Goal: Task Accomplishment & Management: Manage account settings

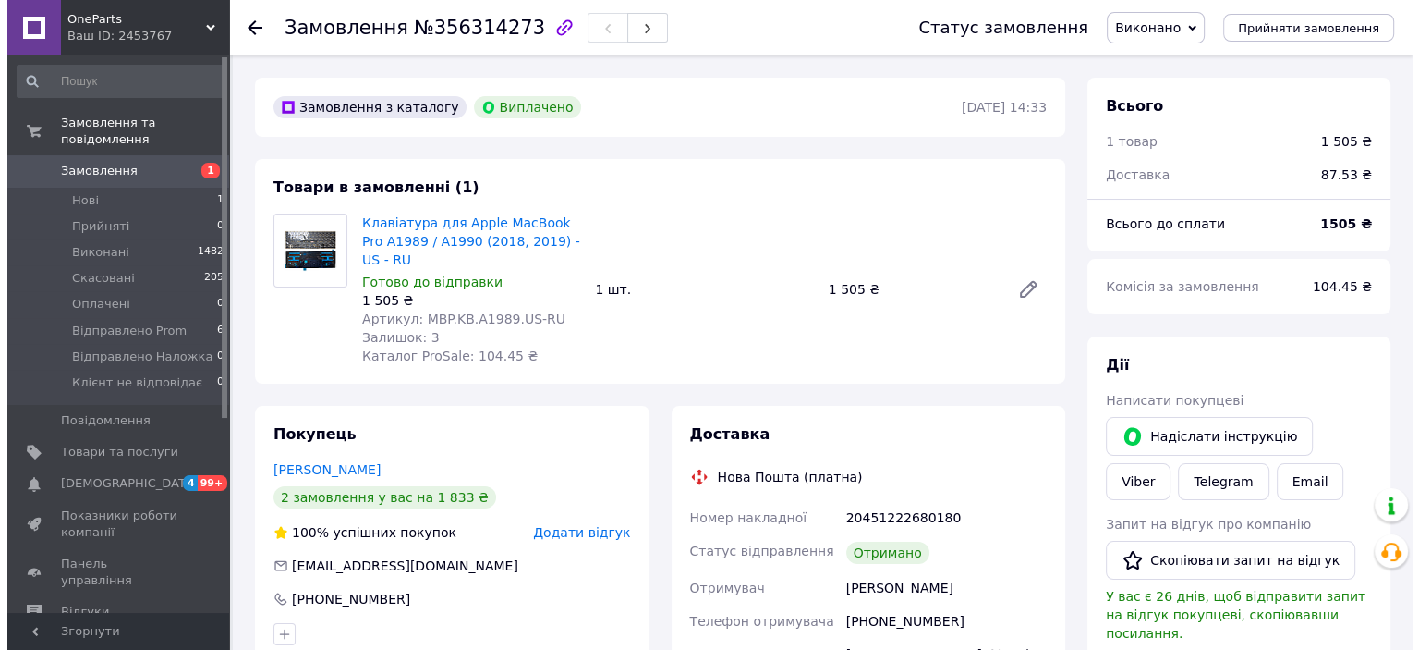
scroll to position [92, 0]
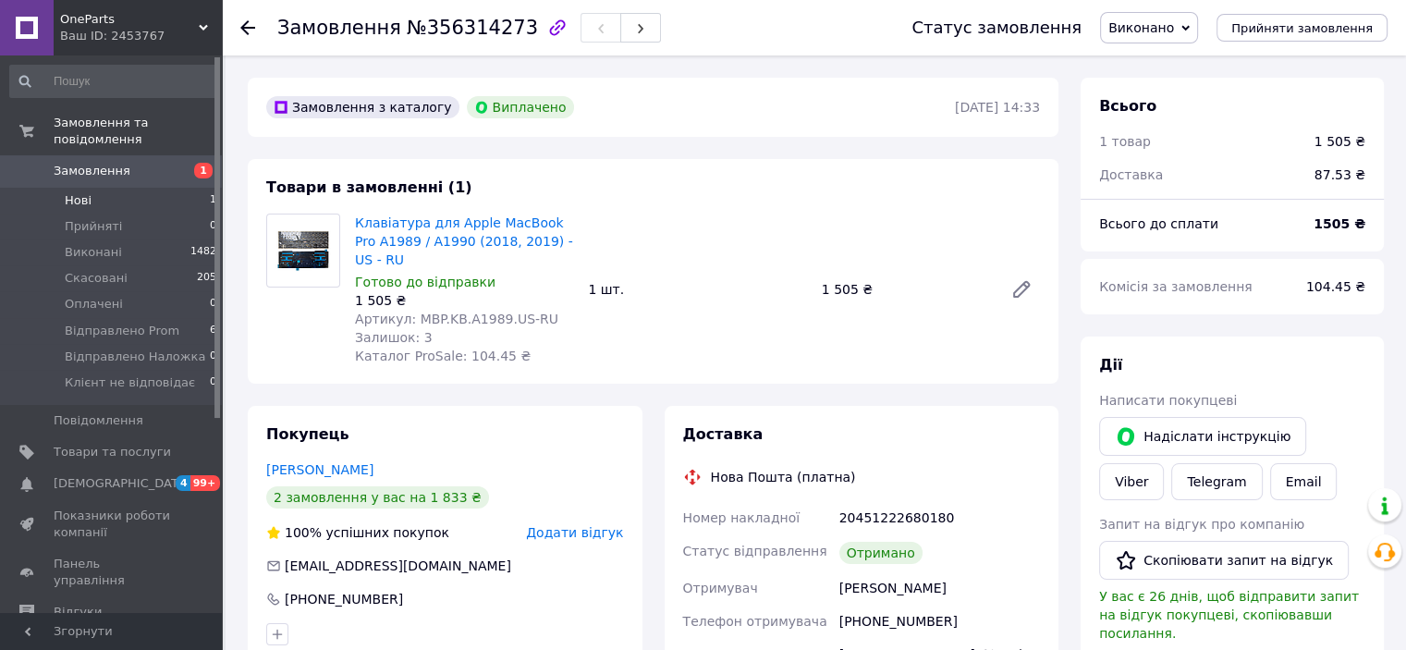
click at [189, 188] on li "Нові 1" at bounding box center [113, 201] width 227 height 26
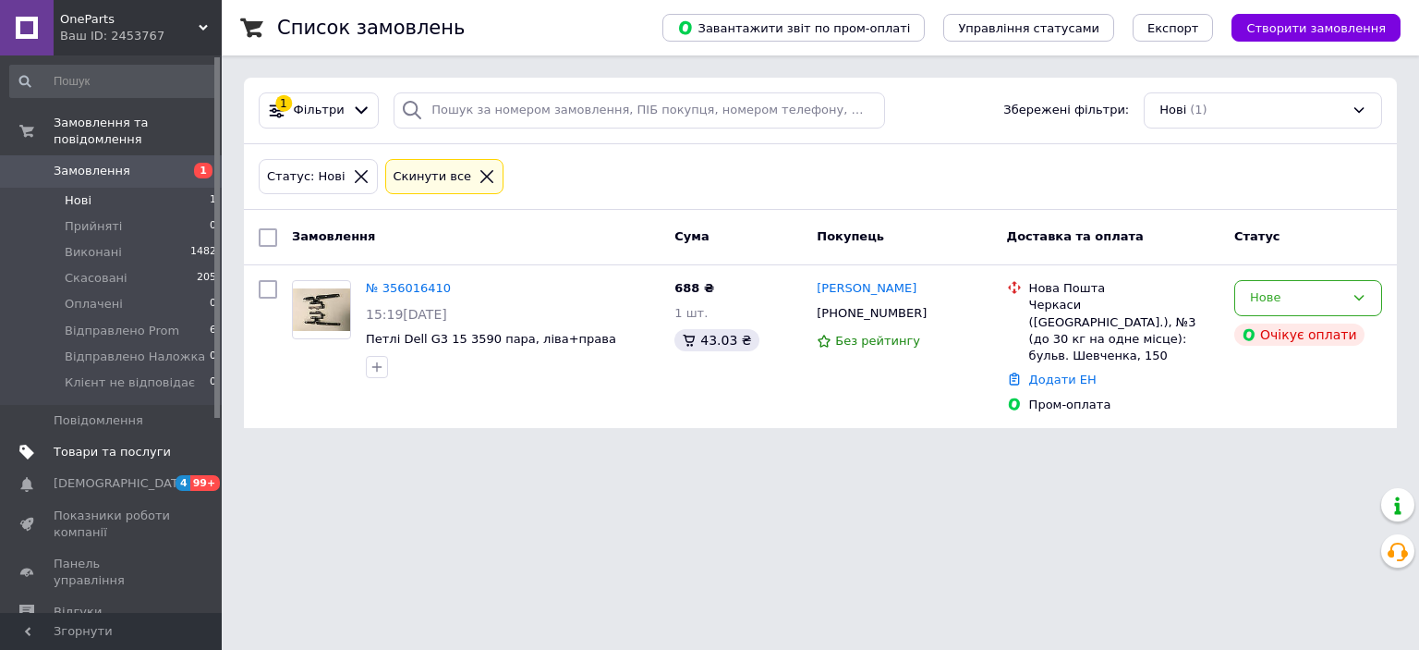
click at [103, 444] on span "Товари та послуги" at bounding box center [112, 452] width 117 height 17
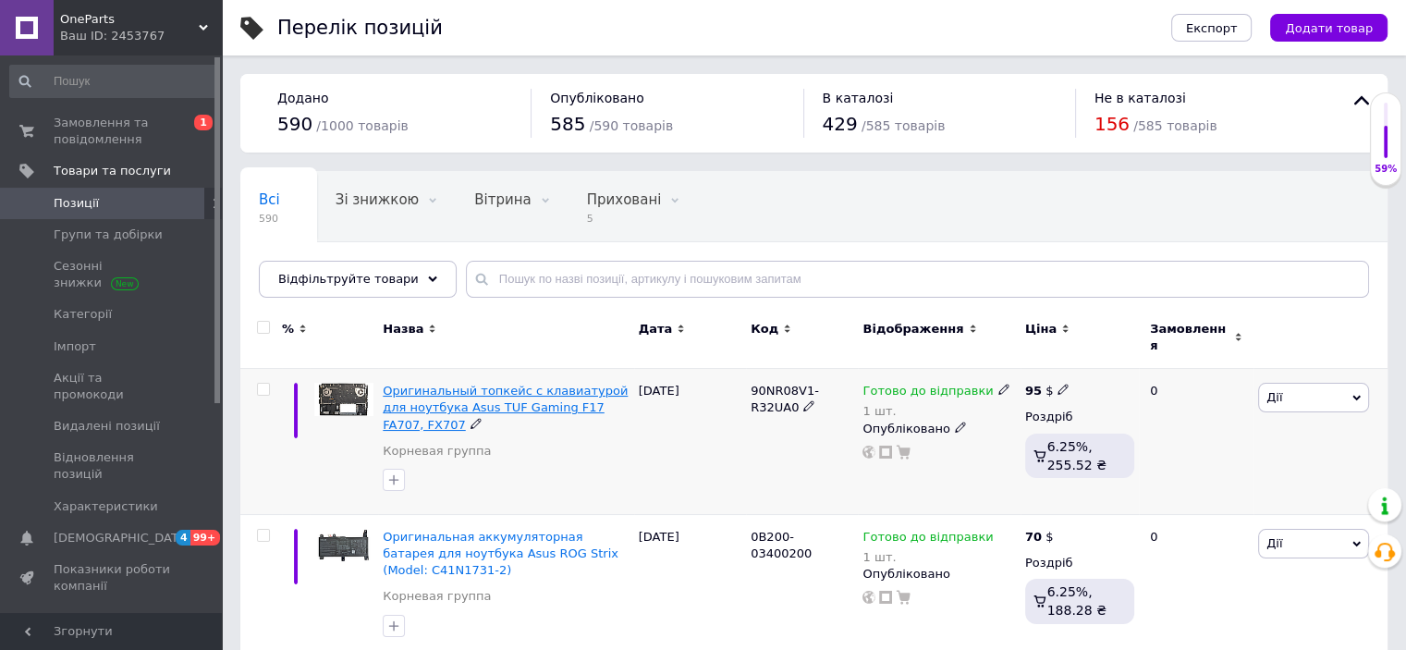
click at [456, 394] on span "Оригинальный топкейс с клавиатурой для ноутбука Asus TUF Gaming F17 FA707, FX707" at bounding box center [505, 406] width 245 height 47
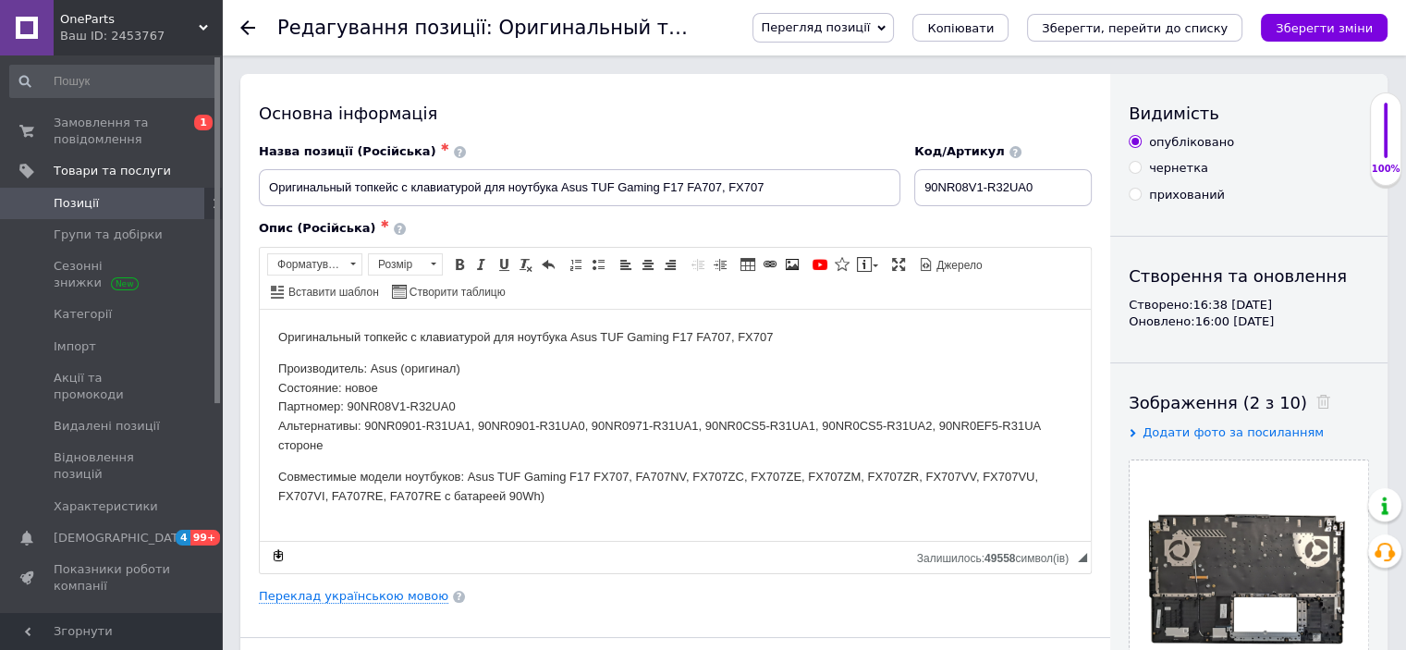
scroll to position [370, 0]
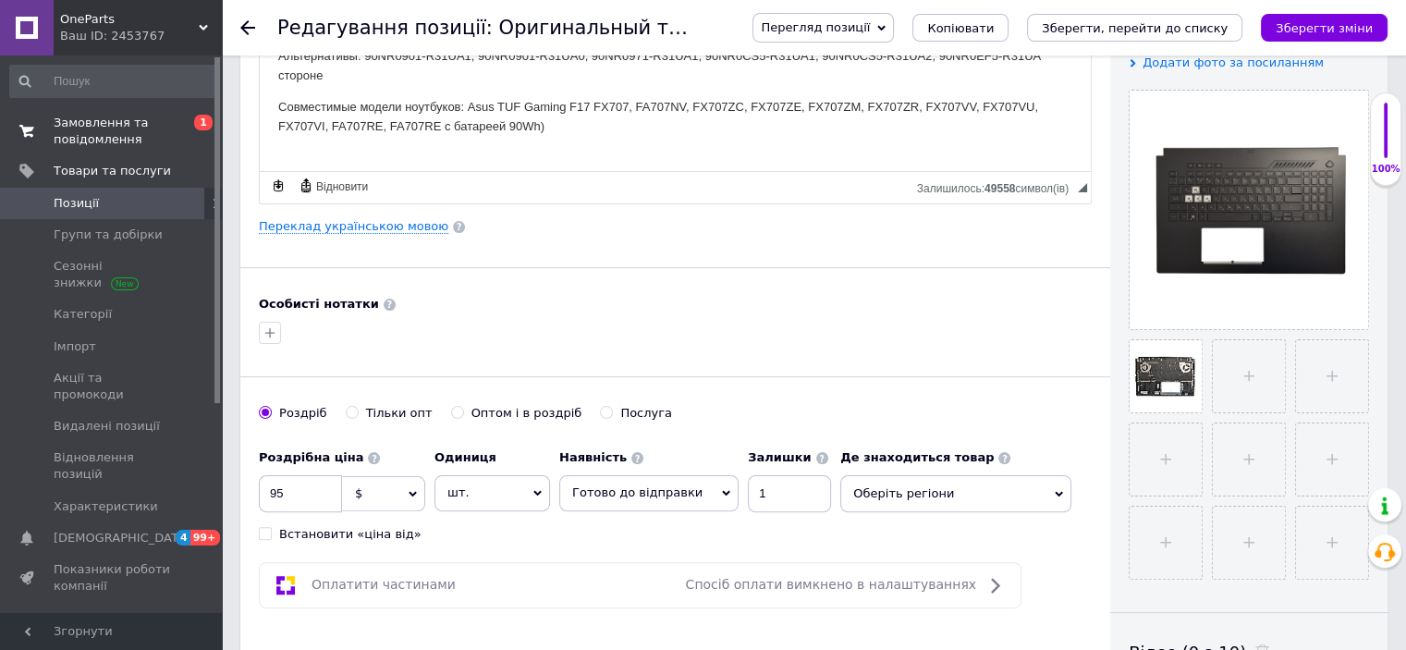
click at [80, 121] on span "Замовлення та повідомлення" at bounding box center [112, 131] width 117 height 33
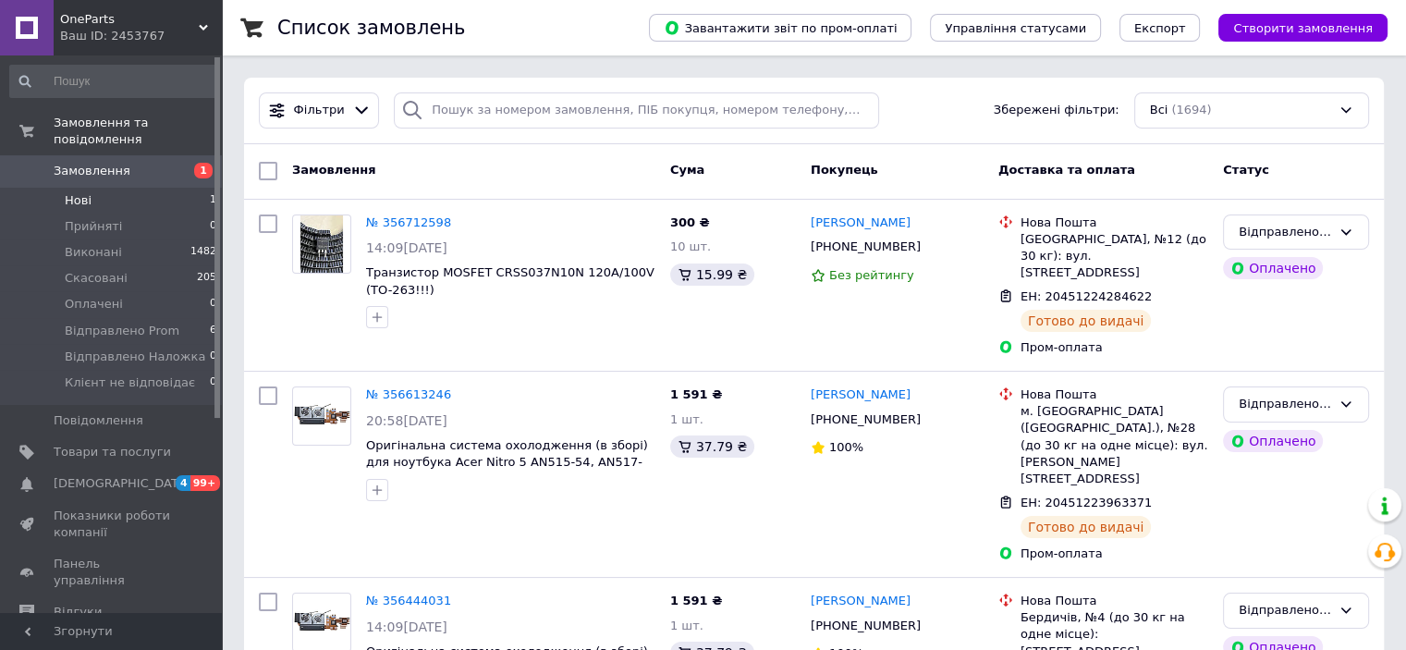
click at [192, 188] on li "Нові 1" at bounding box center [113, 201] width 227 height 26
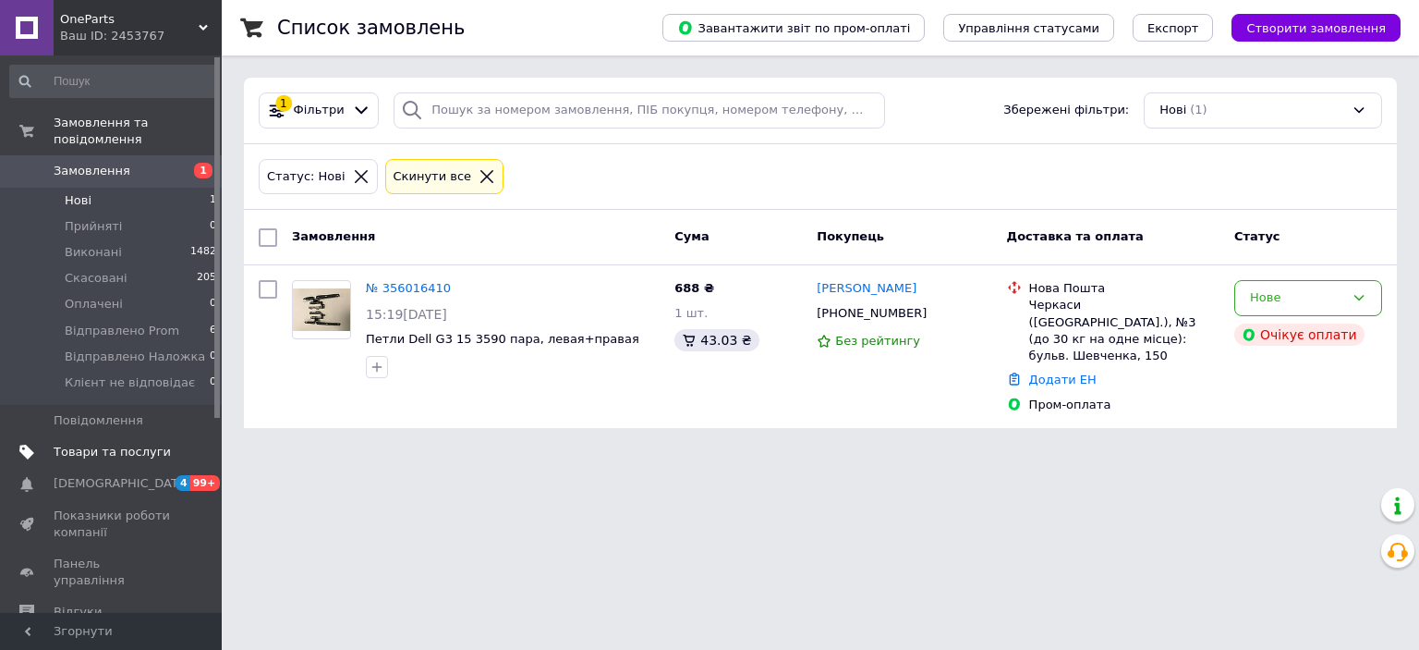
click at [100, 444] on span "Товари та послуги" at bounding box center [112, 452] width 117 height 17
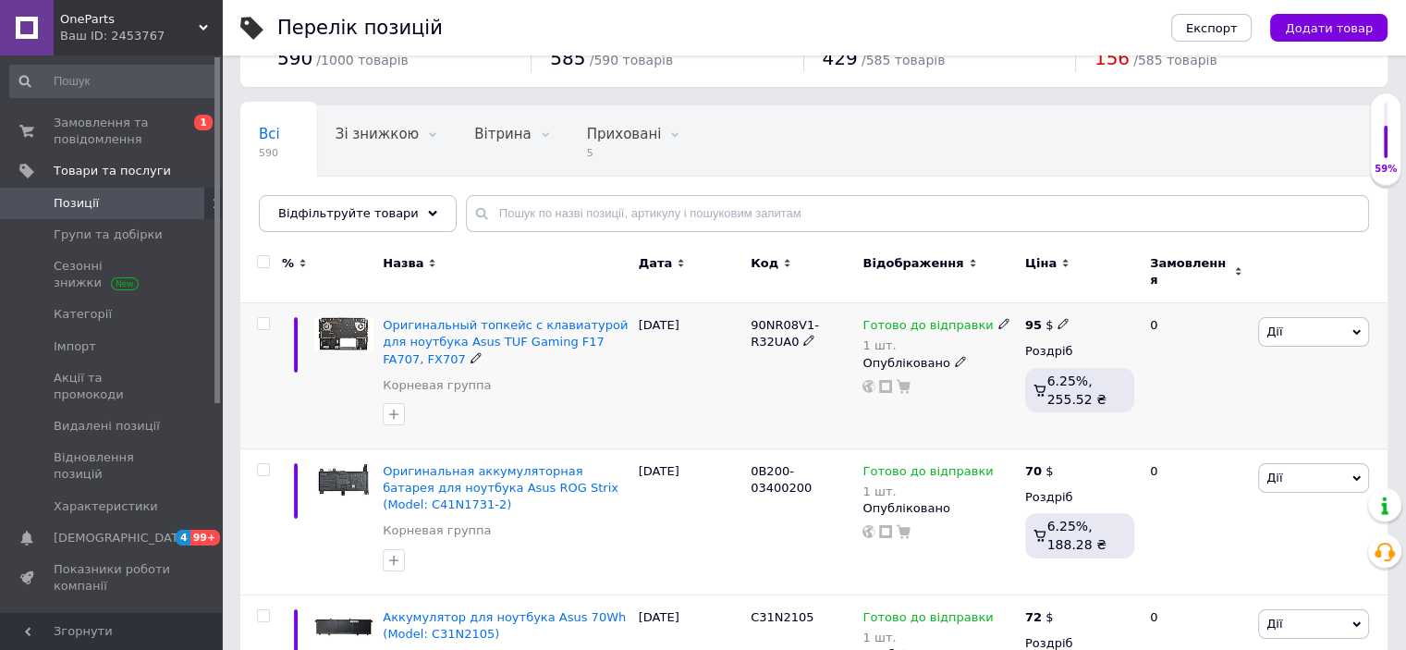
scroll to position [92, 0]
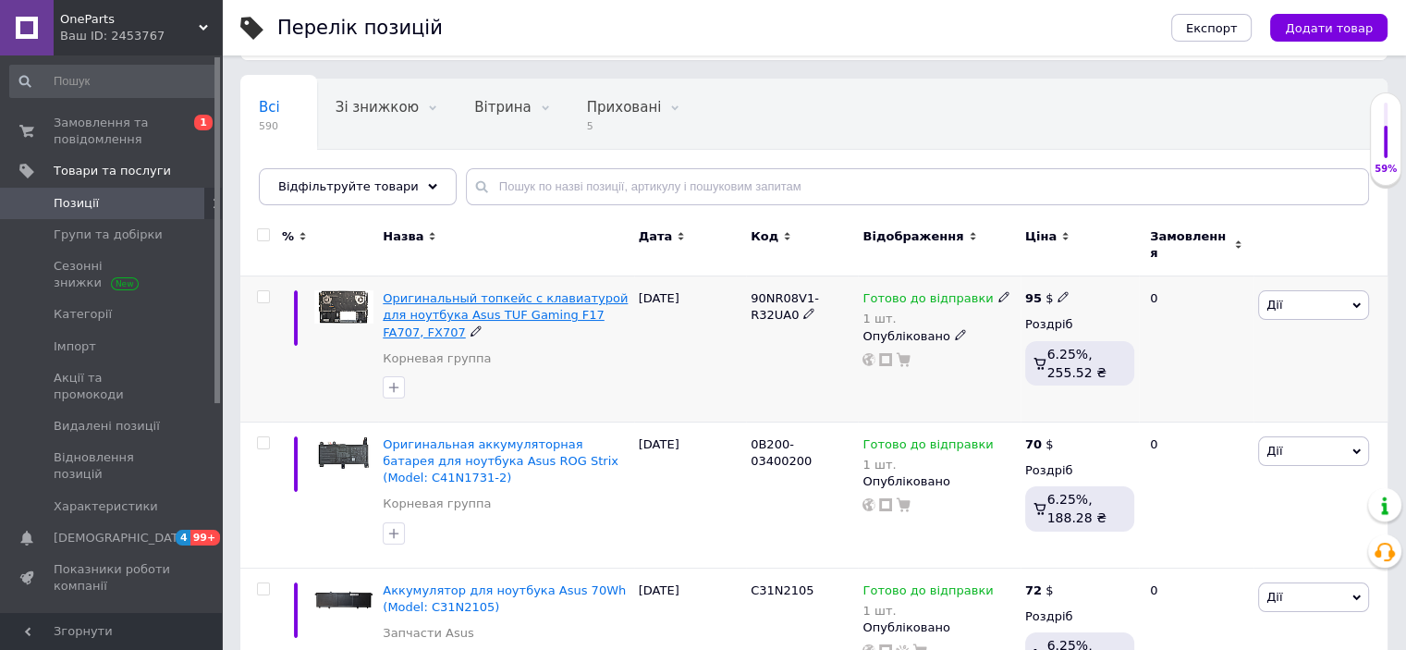
click at [493, 298] on span "Оригинальный топкейс с клавиатурой для ноутбука Asus TUF Gaming F17 FA707, FX707" at bounding box center [505, 314] width 245 height 47
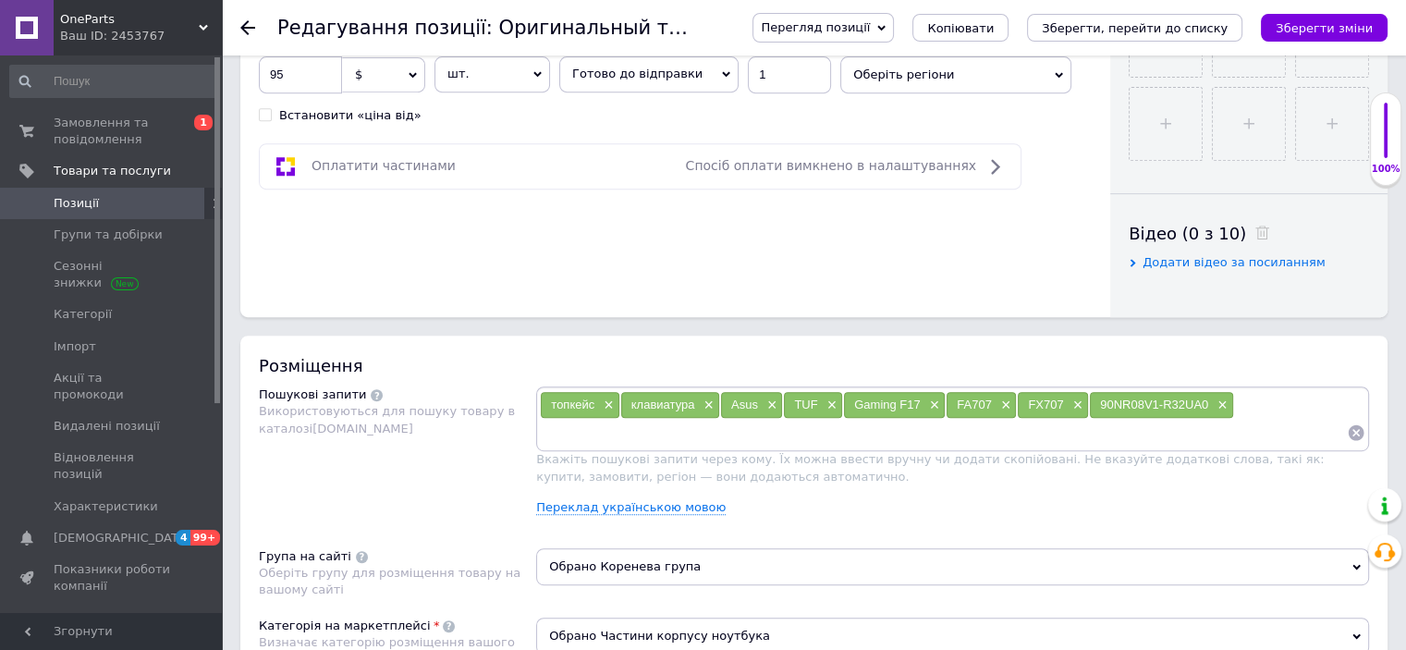
scroll to position [924, 0]
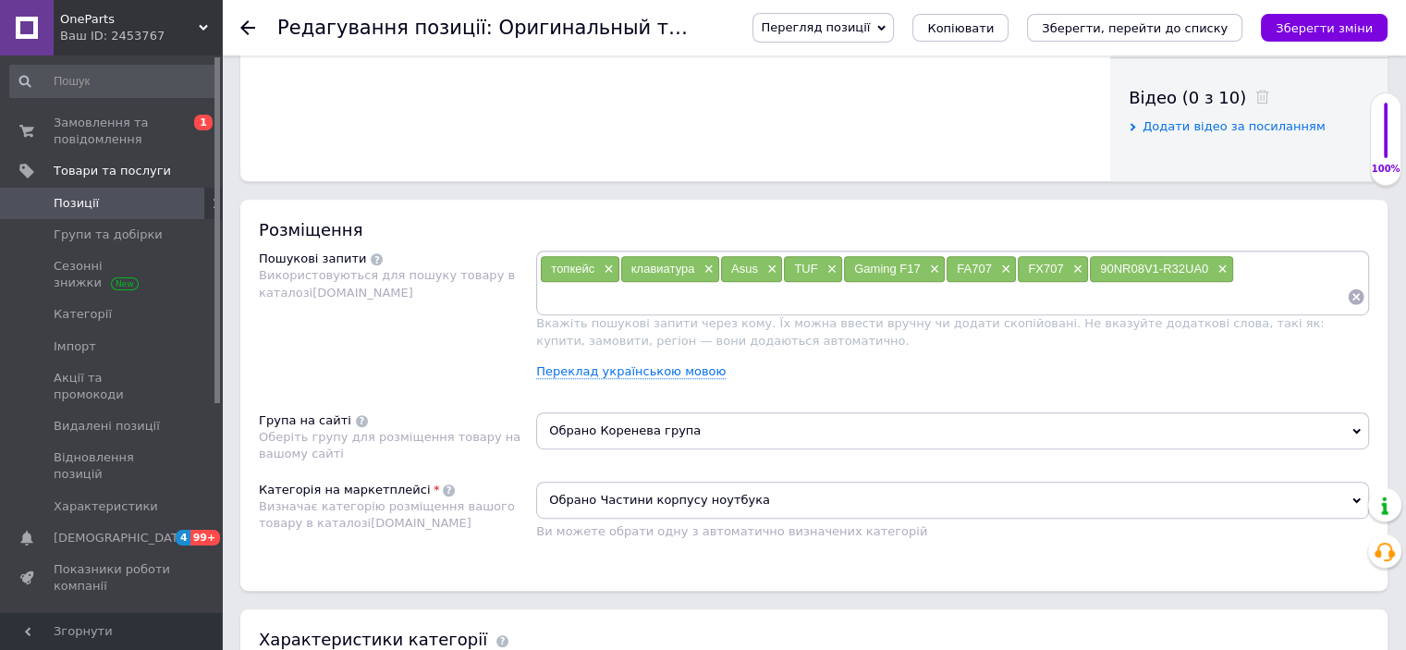
click at [623, 432] on span "Обрано Коренева група" at bounding box center [952, 430] width 833 height 37
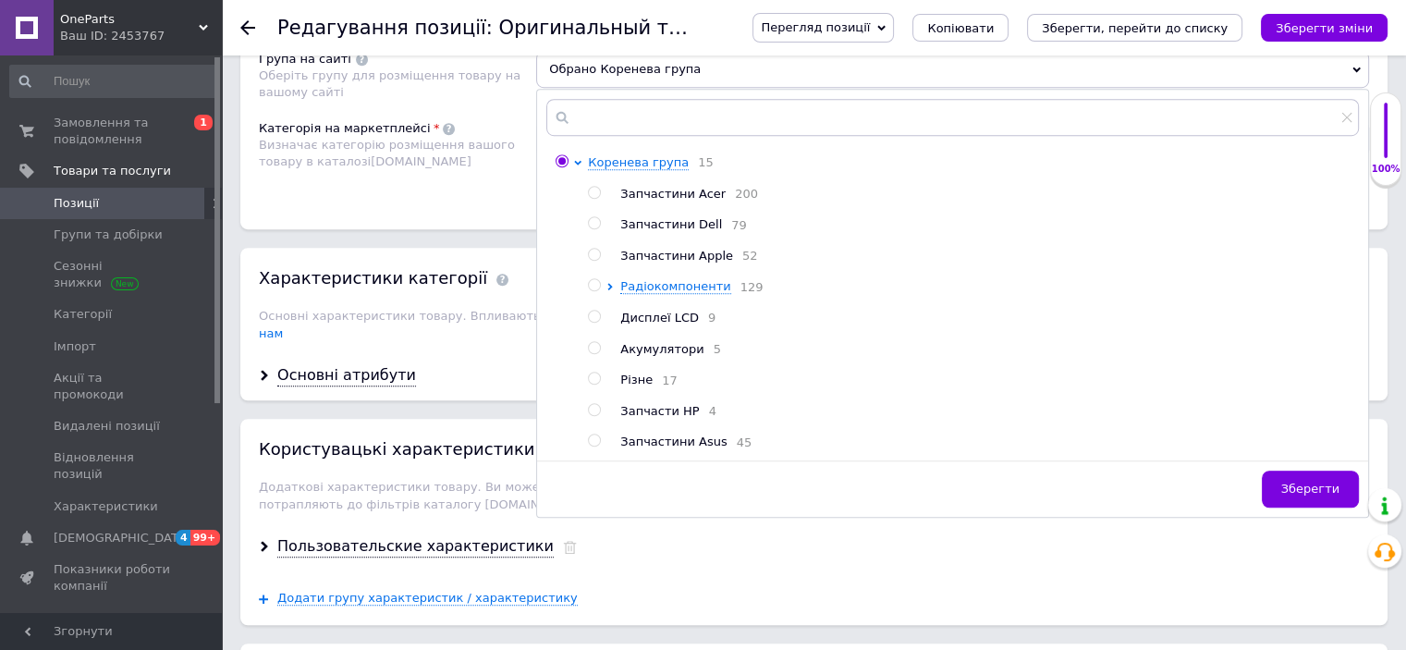
scroll to position [1294, 0]
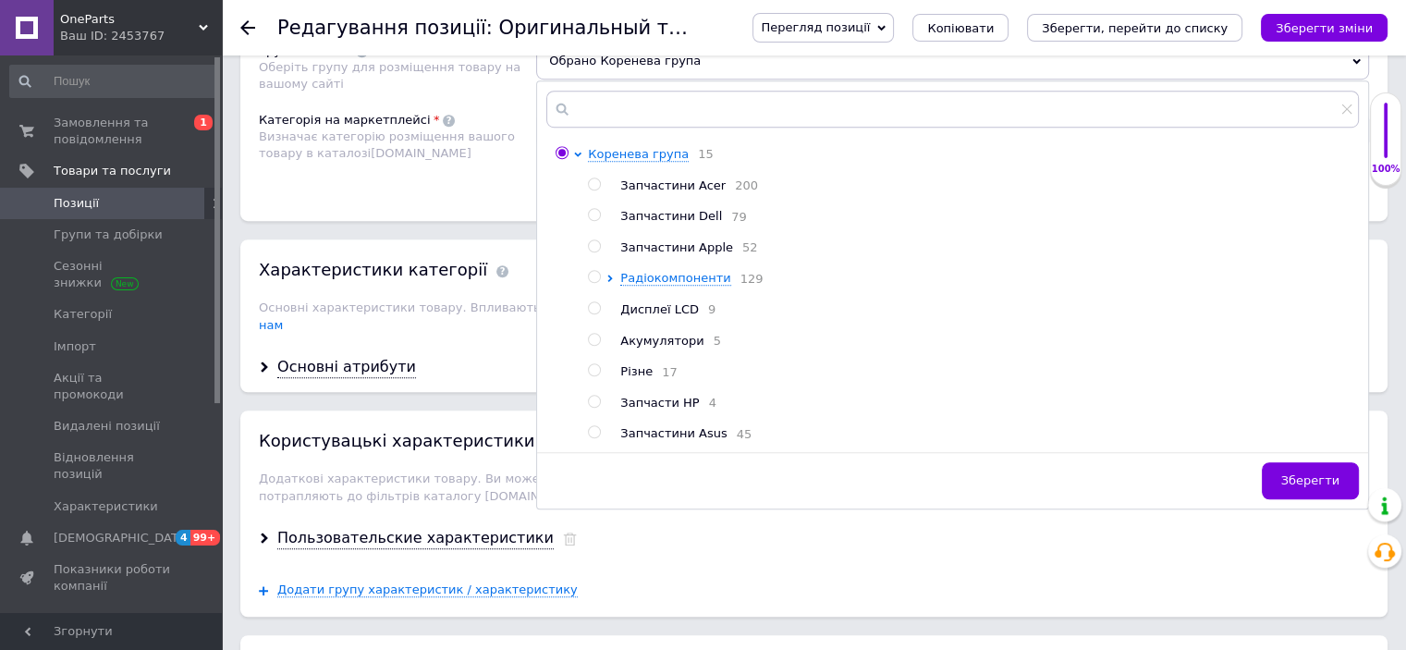
click at [596, 438] on input "radio" at bounding box center [594, 432] width 12 height 12
radio input "true"
radio input "false"
click at [465, 201] on div "Розміщення Пошукові запити Використовуються для пошуку товару в каталозі [DOMAI…" at bounding box center [813, 25] width 1147 height 391
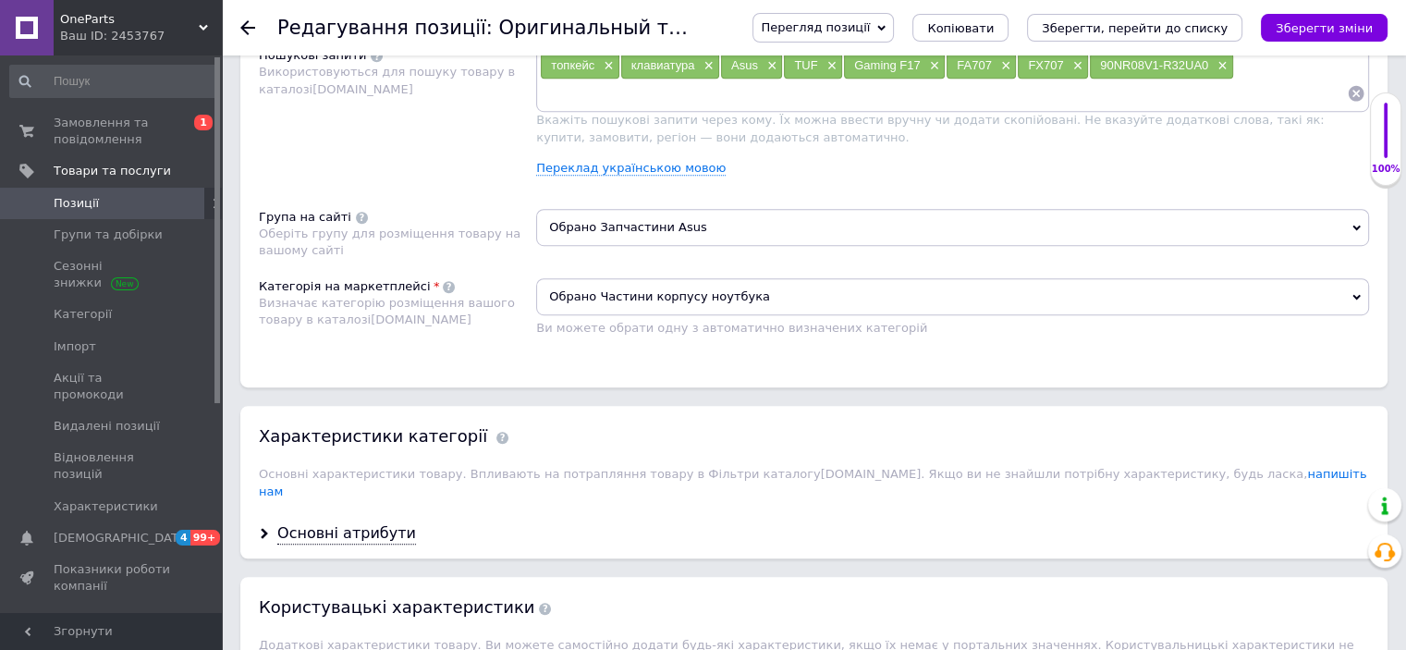
scroll to position [1109, 0]
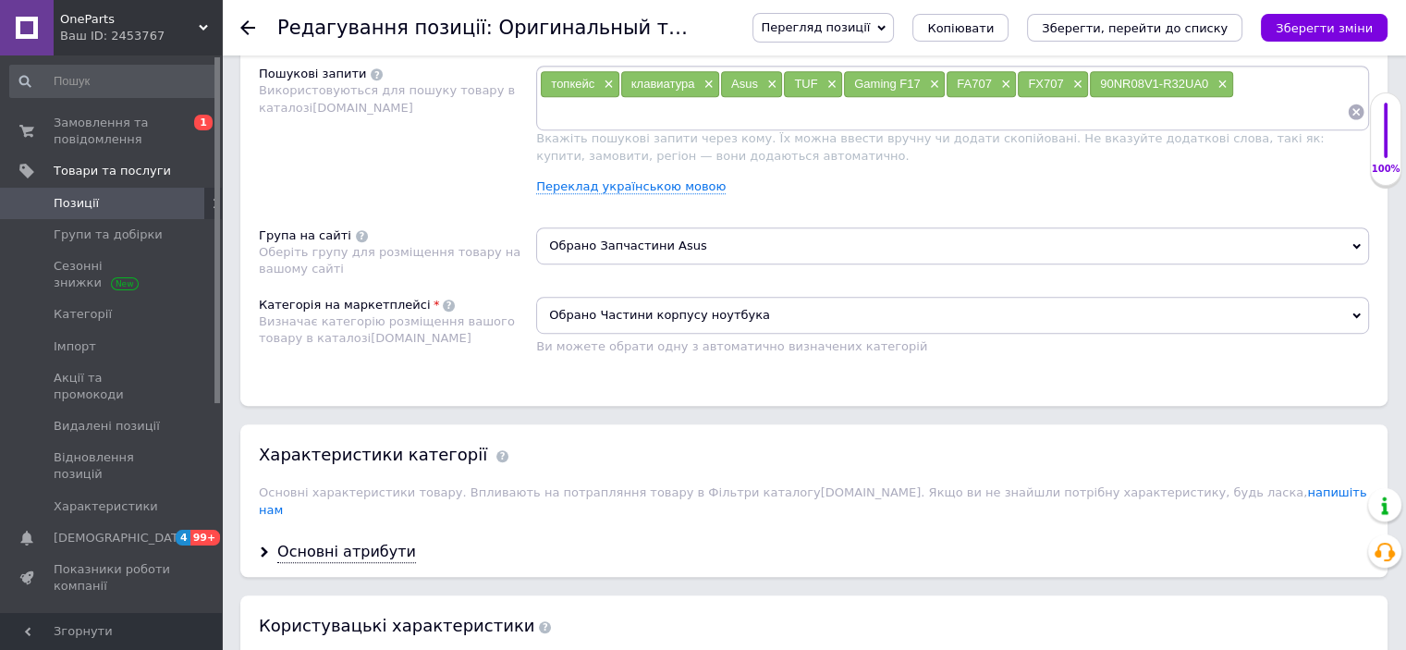
click at [1316, 42] on div "Перегляд позиції Зберегти та переглянути на сайті Зберегти та переглянути на ма…" at bounding box center [1060, 28] width 653 height 30
click at [1316, 30] on icon "Зберегти зміни" at bounding box center [1323, 28] width 97 height 14
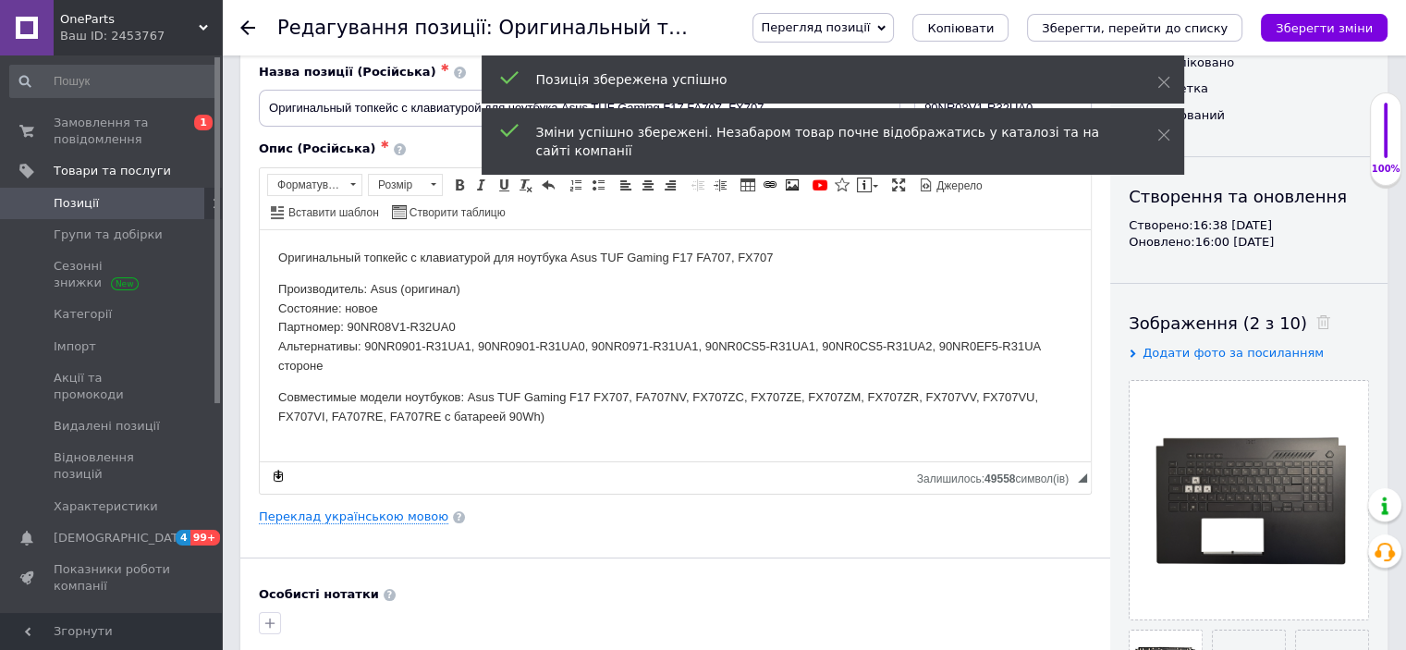
scroll to position [0, 0]
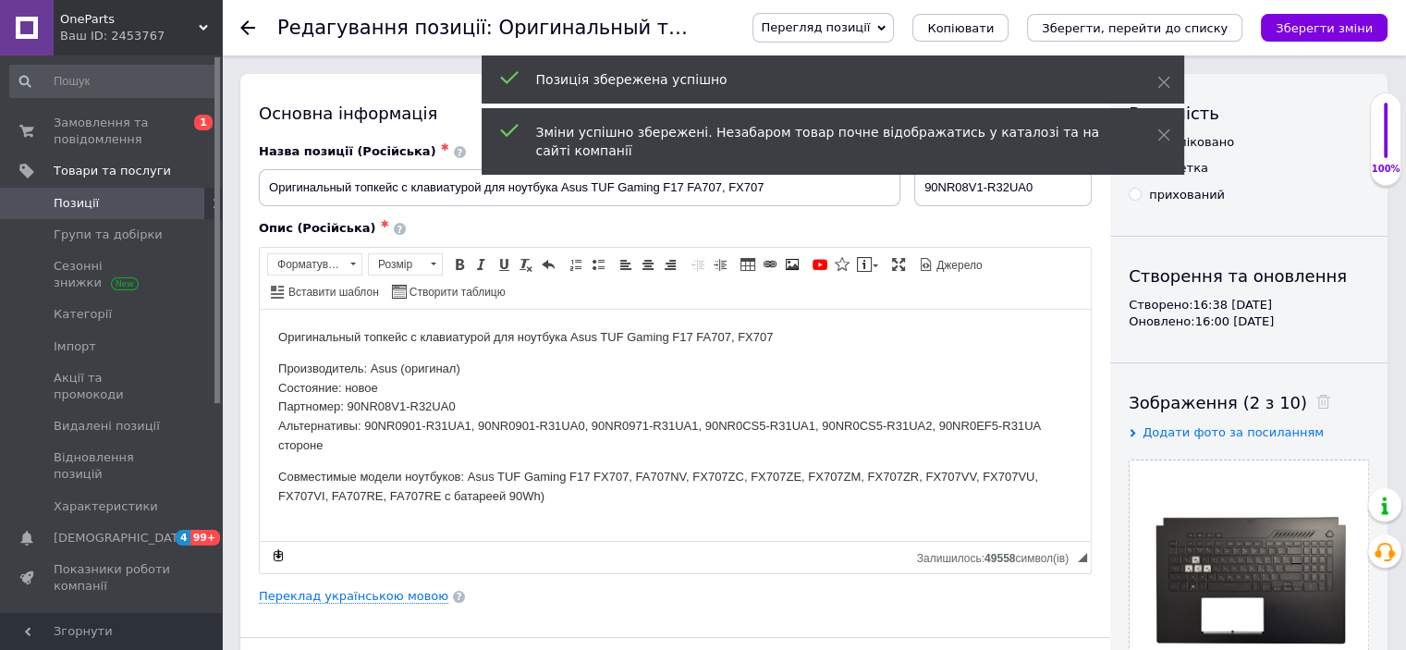
click at [79, 191] on link "Позиції" at bounding box center [113, 203] width 227 height 31
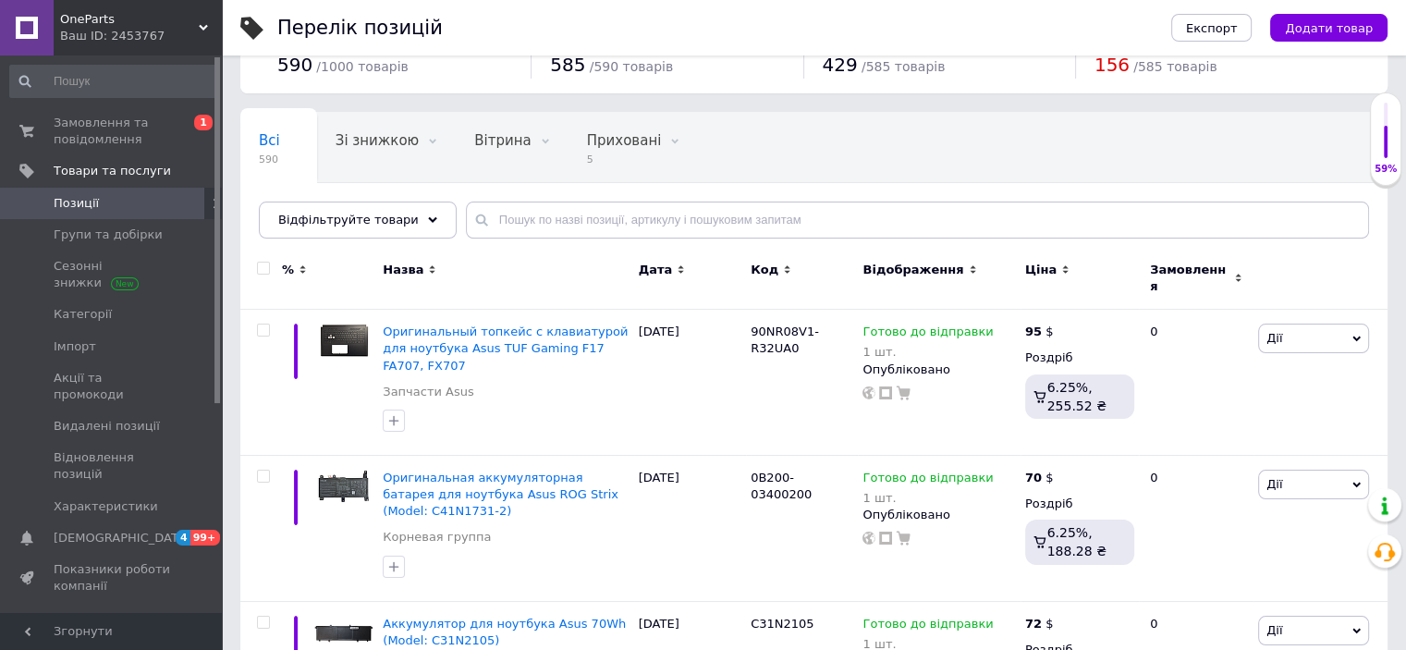
scroll to position [185, 0]
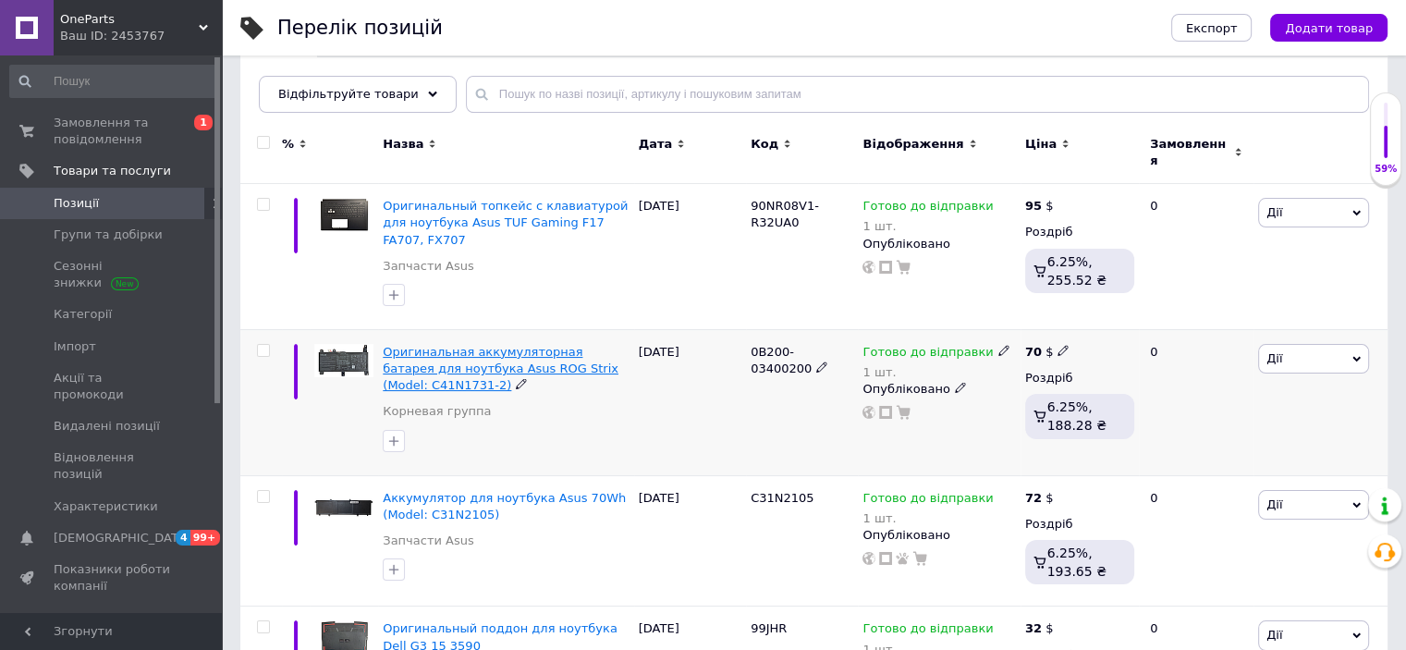
click at [489, 345] on span "Оригинальная аккумуляторная батарея для ноутбука Asus ROG Strix (Model: C41N173…" at bounding box center [501, 368] width 236 height 47
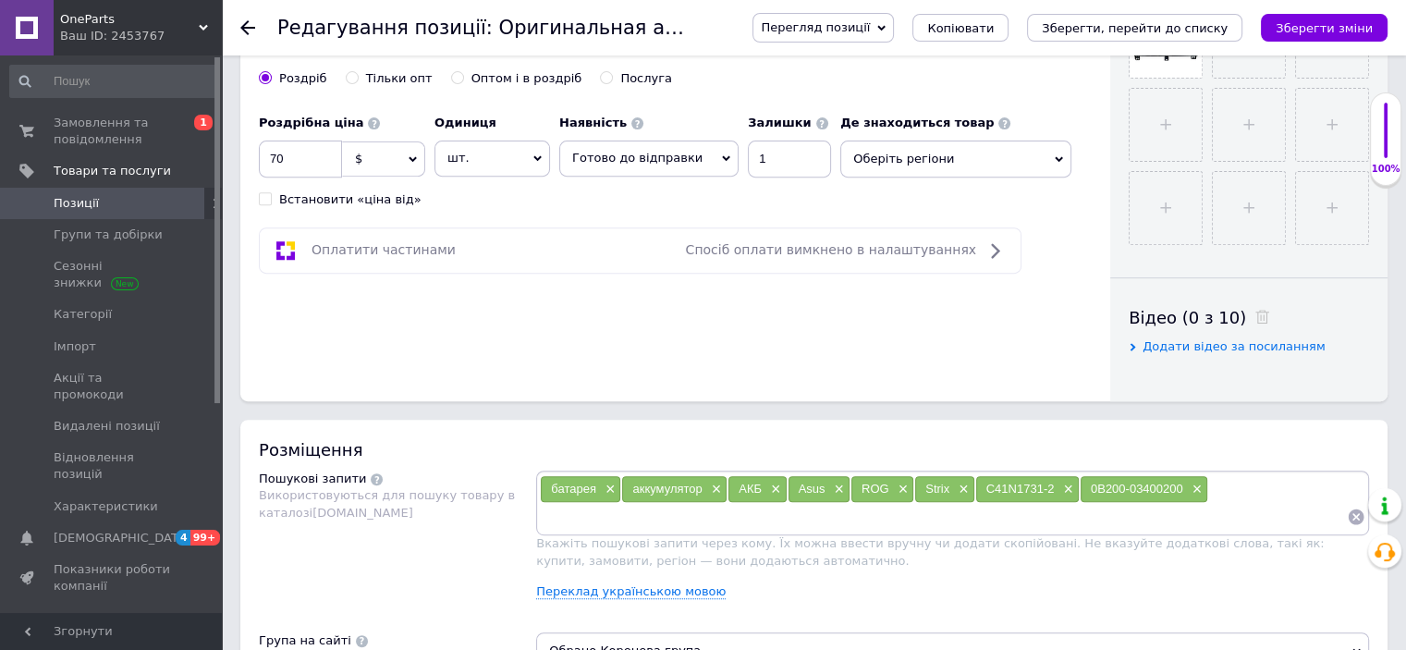
scroll to position [924, 0]
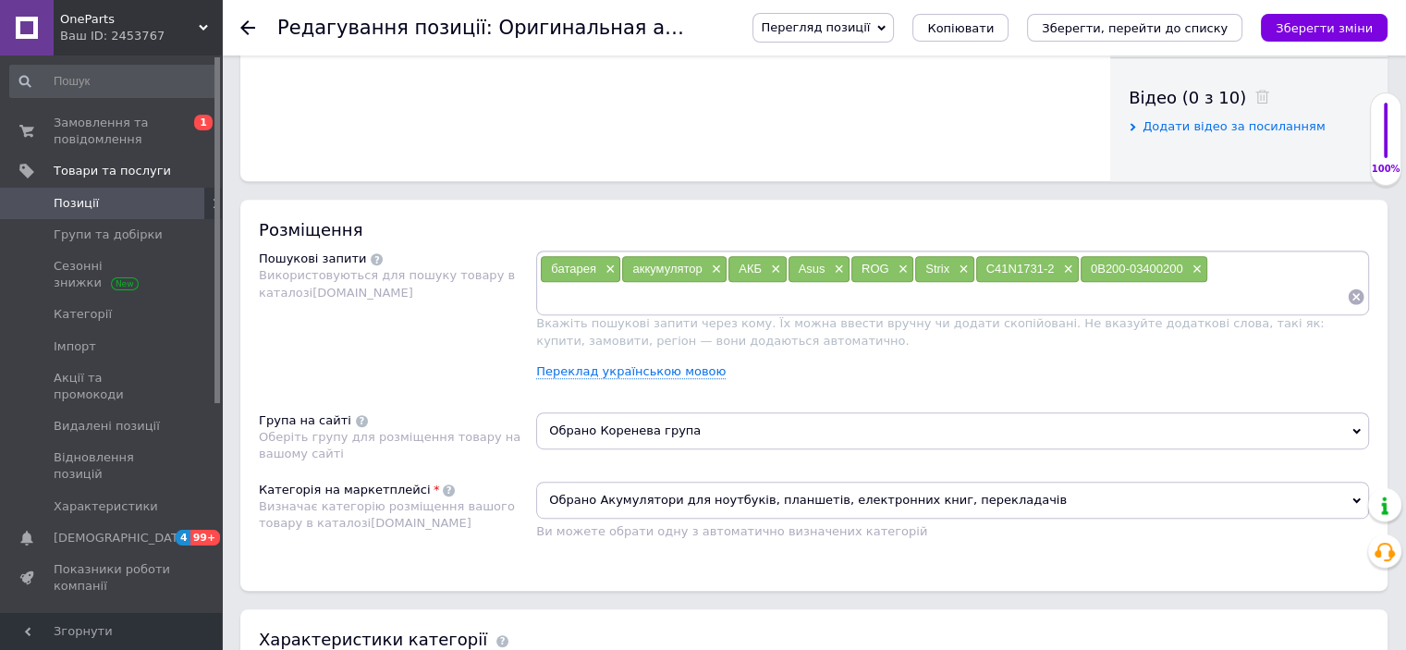
click at [585, 420] on span "Обрано Коренева група" at bounding box center [952, 430] width 833 height 37
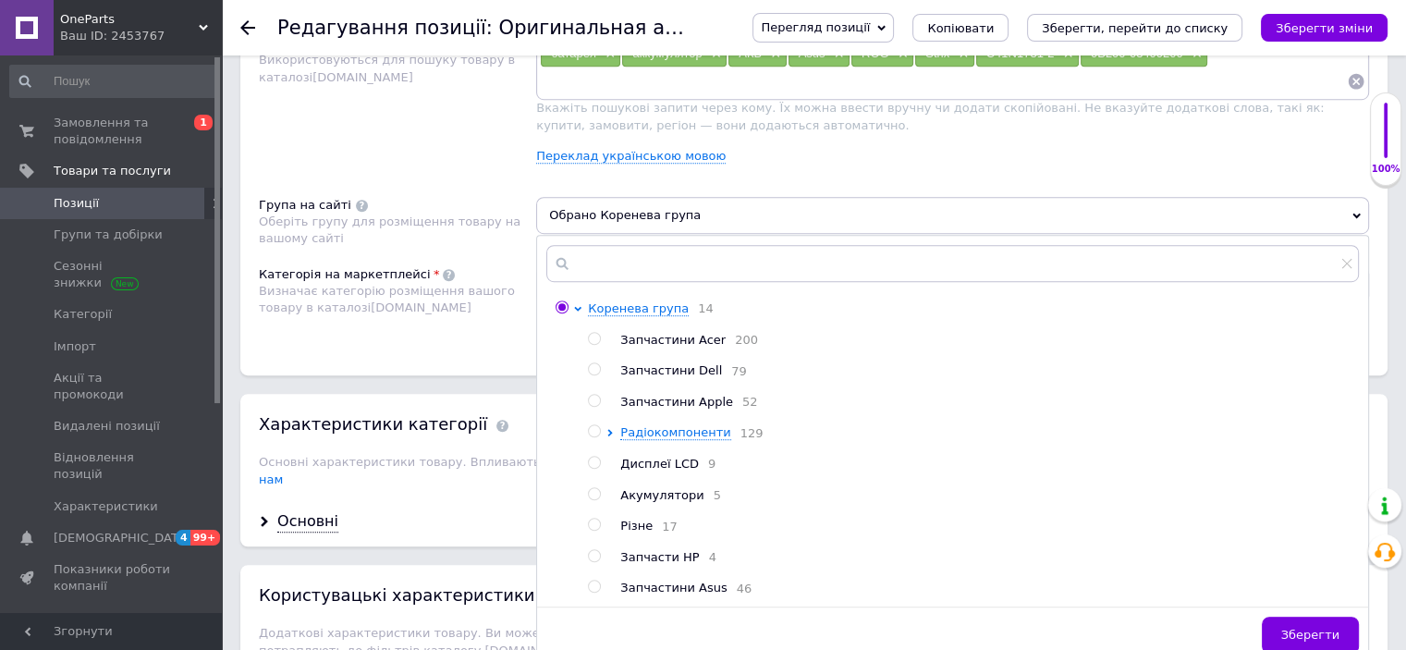
scroll to position [1386, 0]
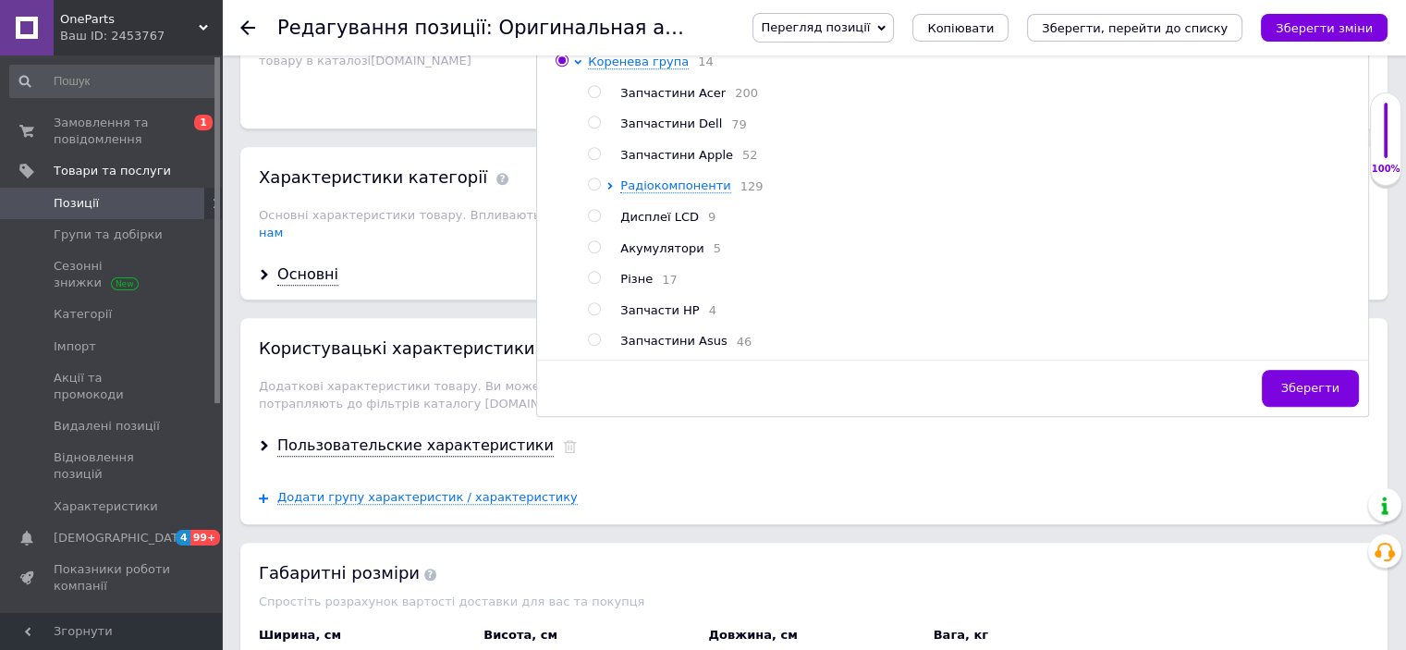
click at [595, 345] on input "radio" at bounding box center [594, 340] width 12 height 12
radio input "true"
radio input "false"
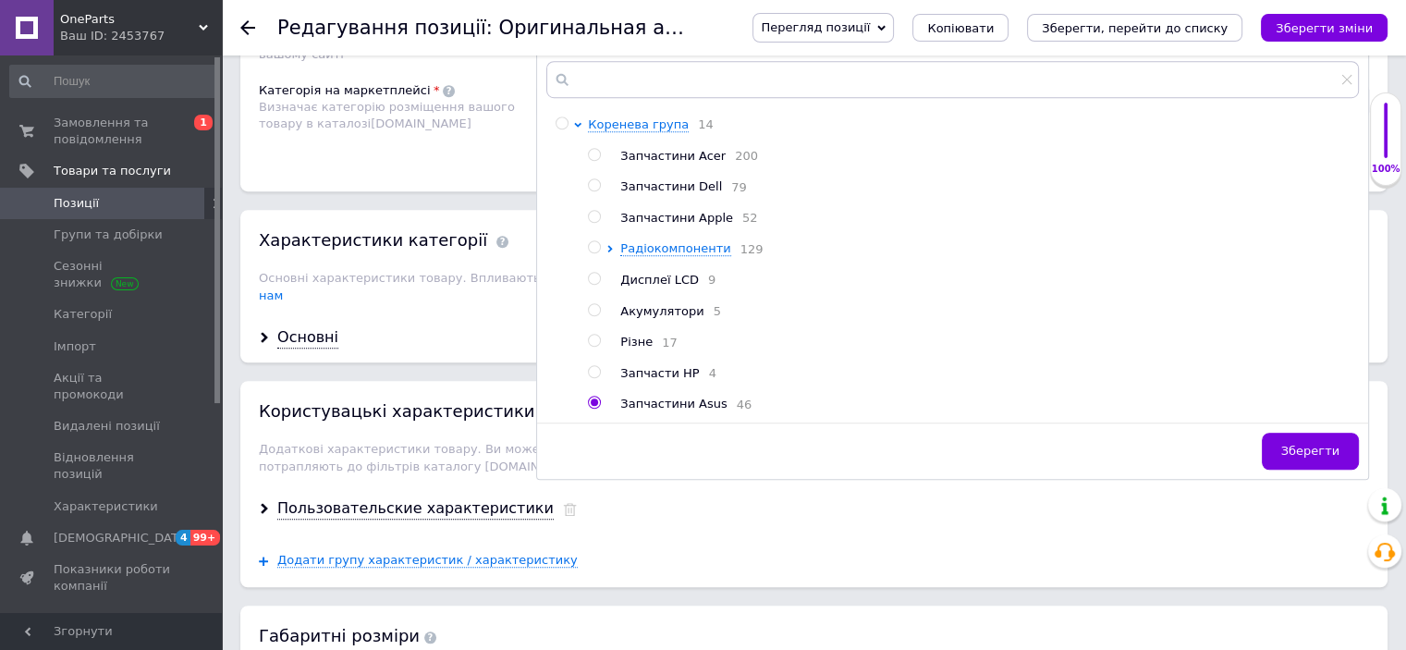
scroll to position [1294, 0]
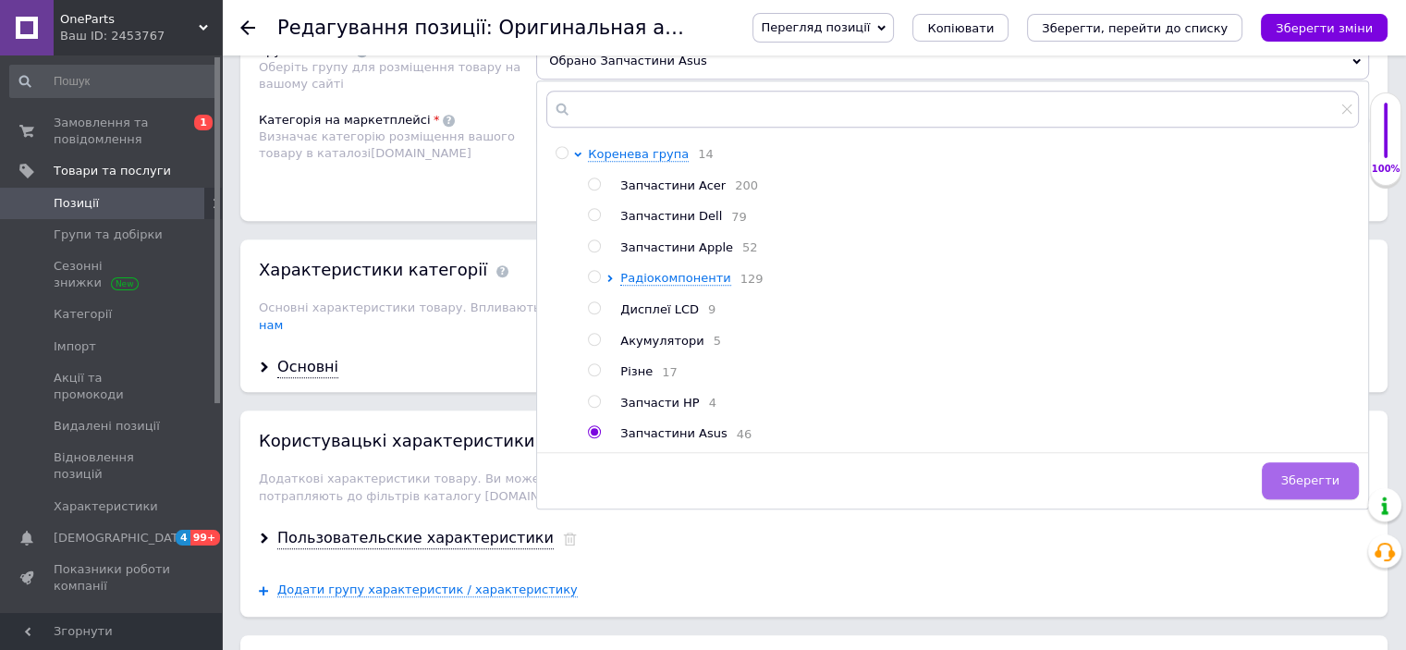
click at [1299, 487] on span "Зберегти" at bounding box center [1310, 480] width 58 height 14
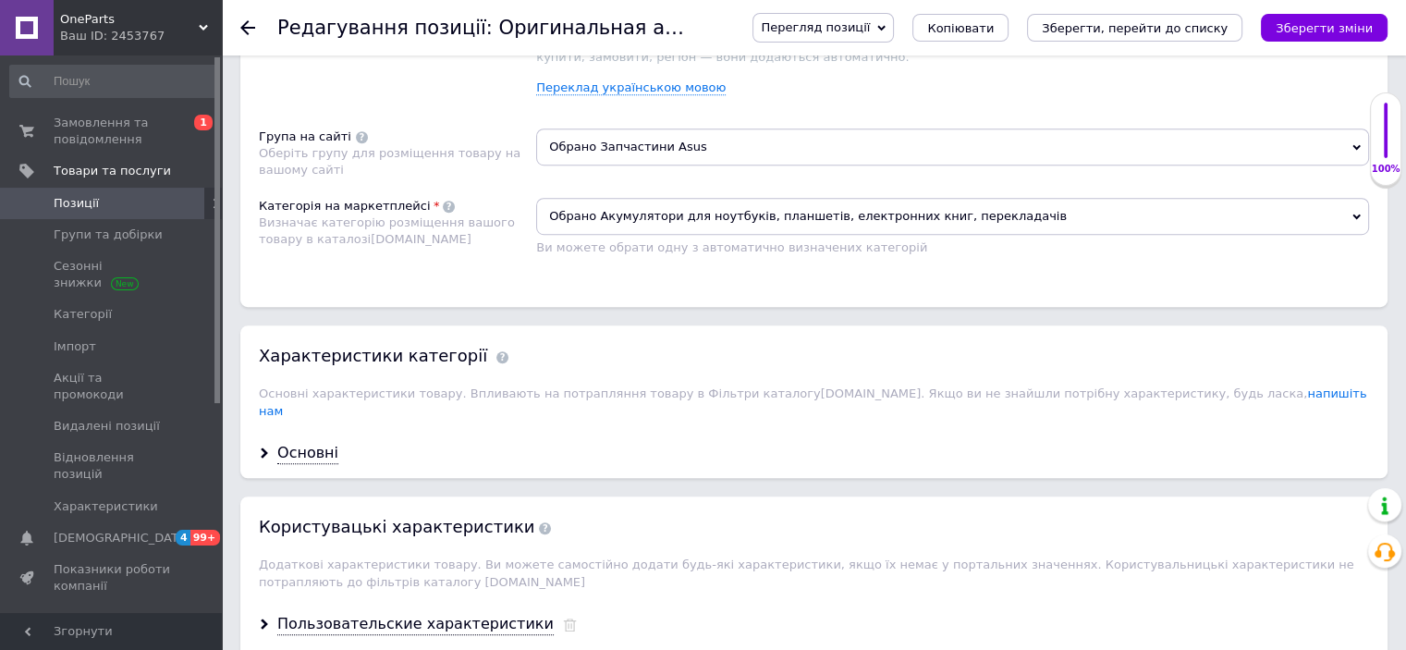
scroll to position [1109, 0]
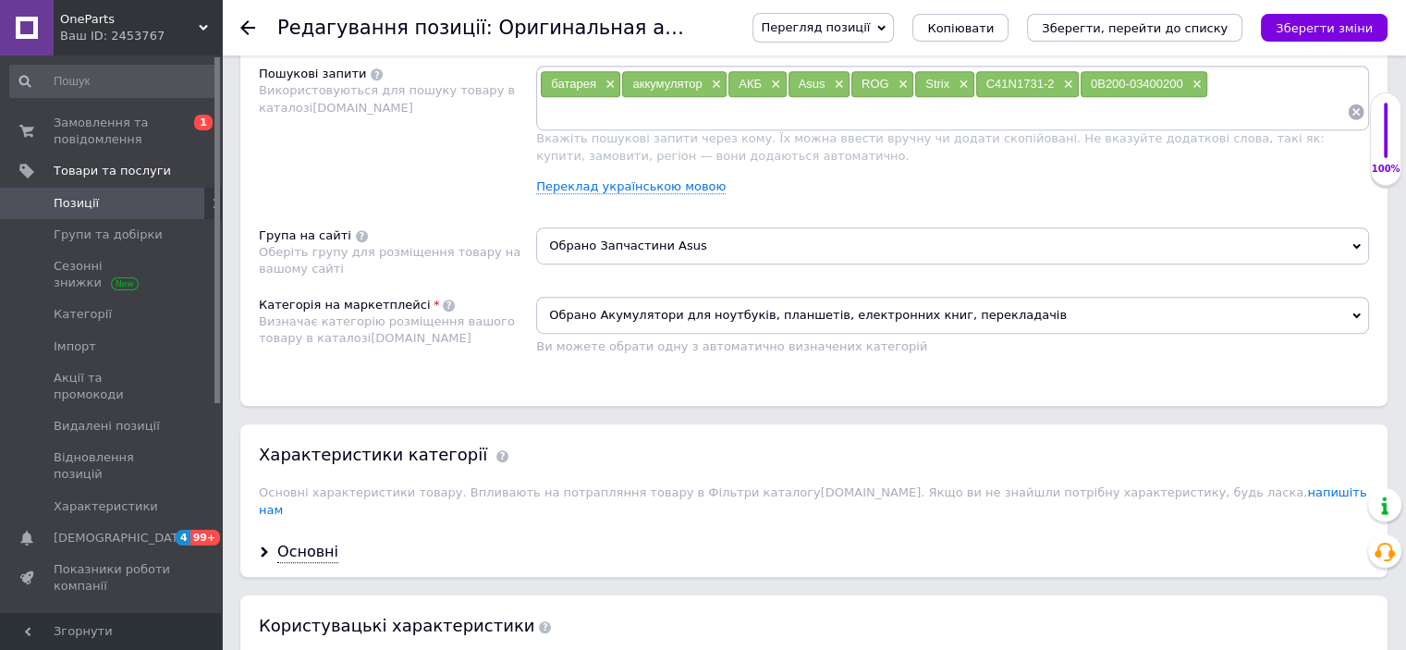
click at [1351, 21] on icon "Зберегти зміни" at bounding box center [1323, 28] width 97 height 14
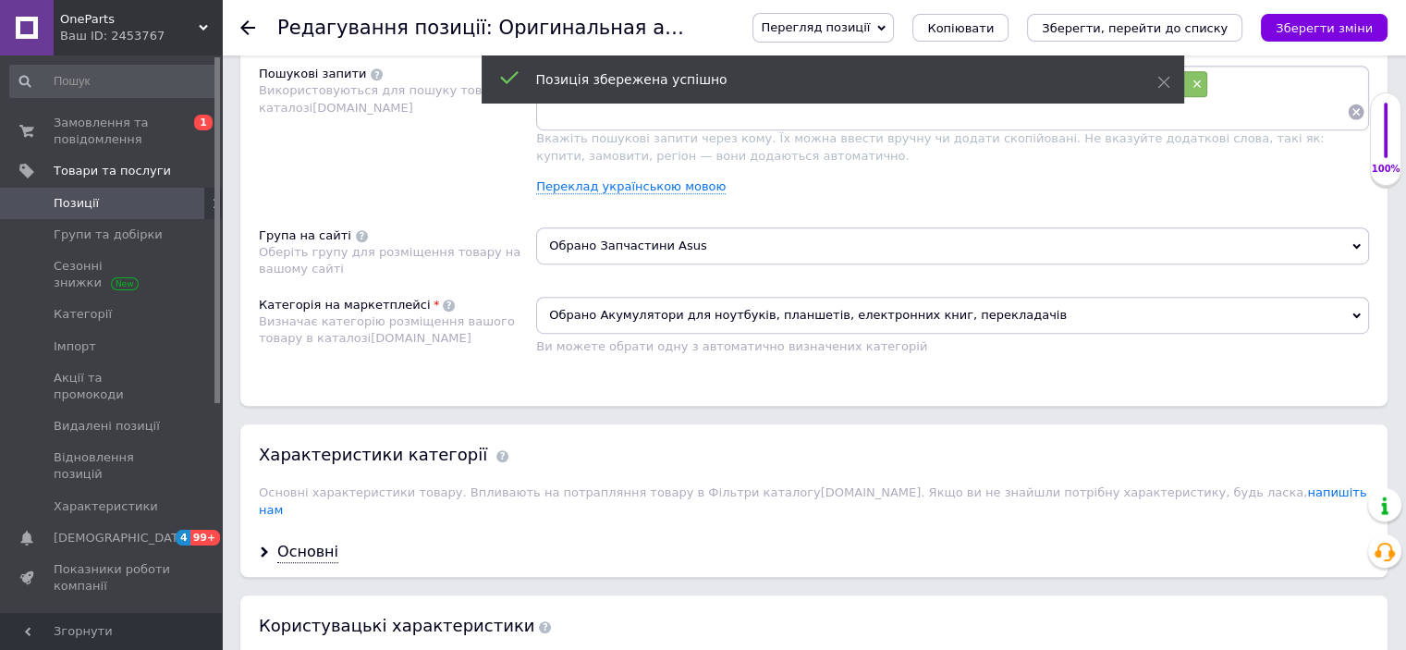
click at [121, 206] on span "Позиції" at bounding box center [112, 203] width 117 height 17
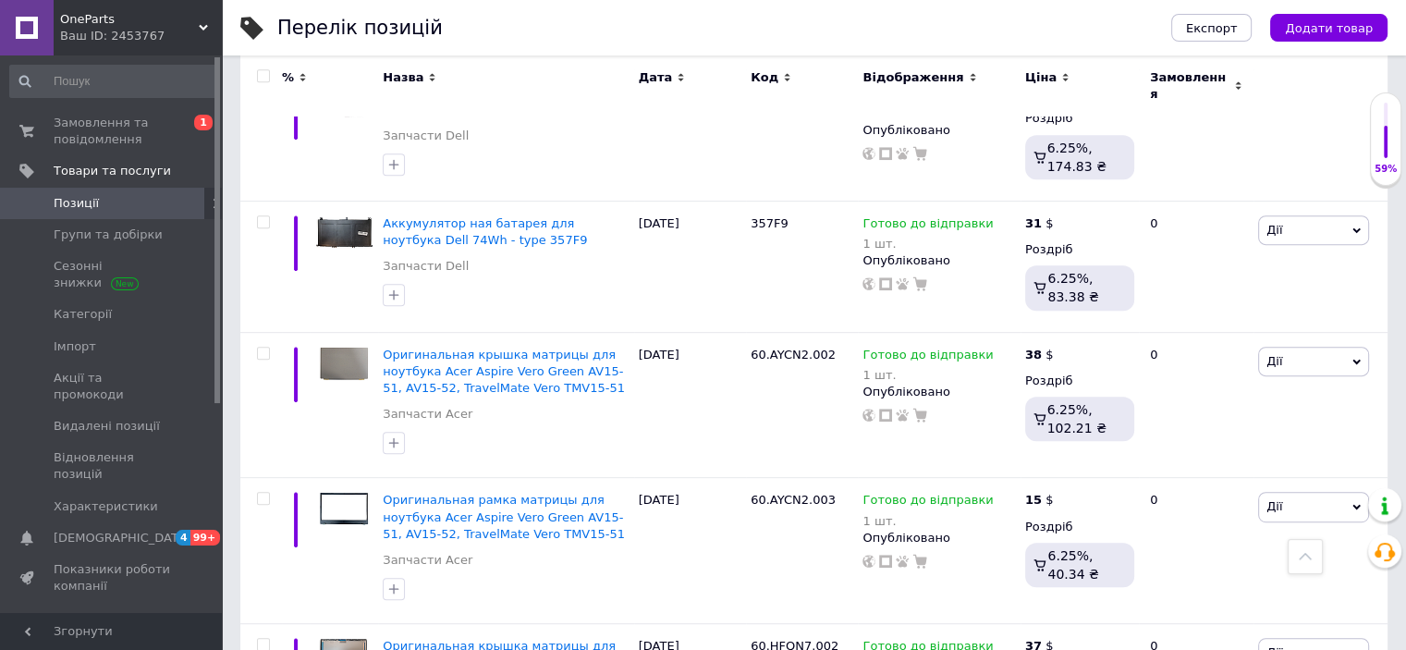
scroll to position [924, 0]
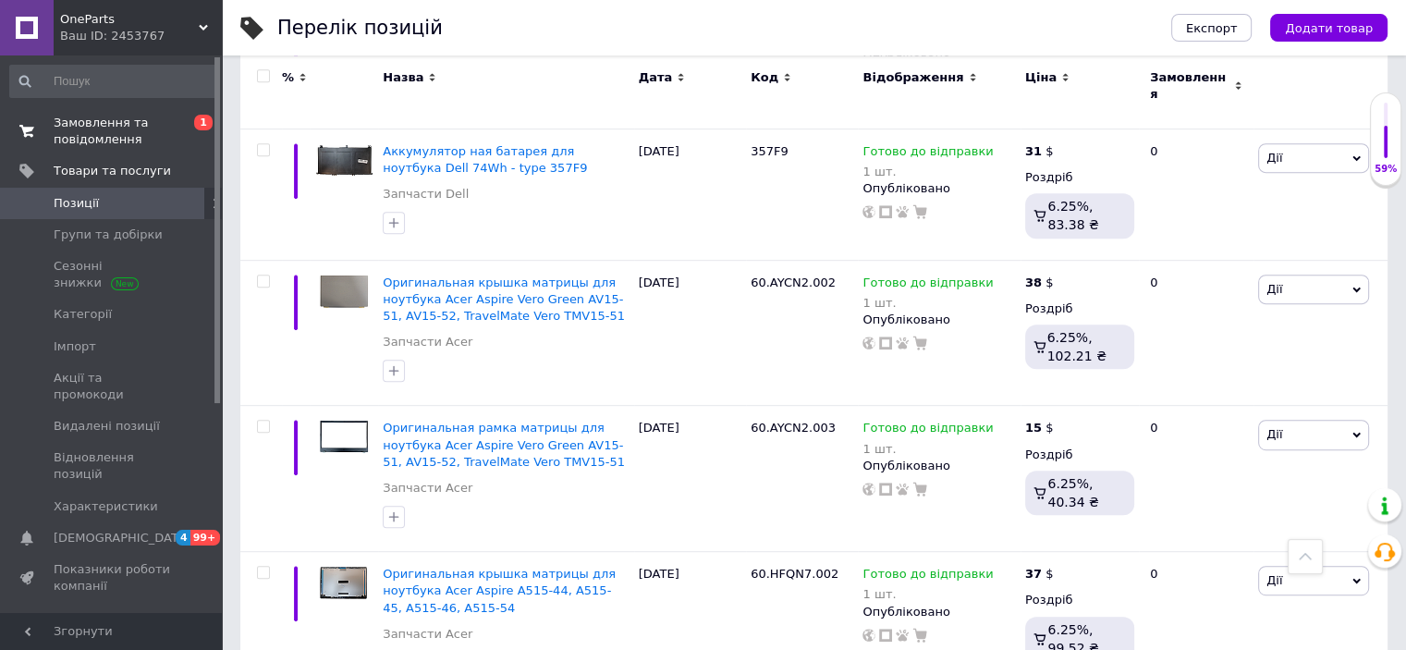
click at [137, 127] on span "Замовлення та повідомлення" at bounding box center [112, 131] width 117 height 33
